Goal: Find specific page/section

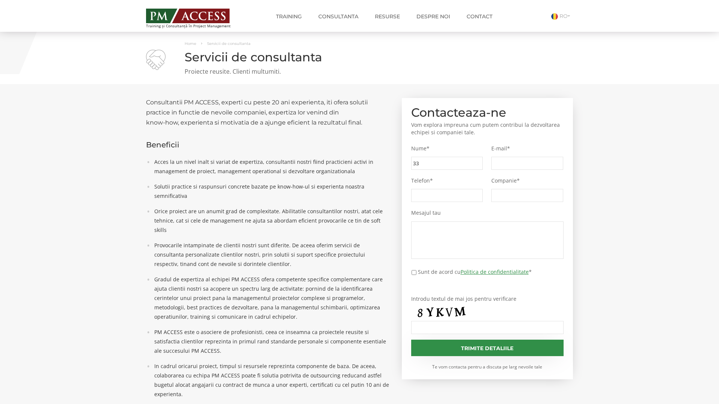
type input "33c"
type input "b70"
type input "c07"
type input "88d"
